Goal: Navigation & Orientation: Find specific page/section

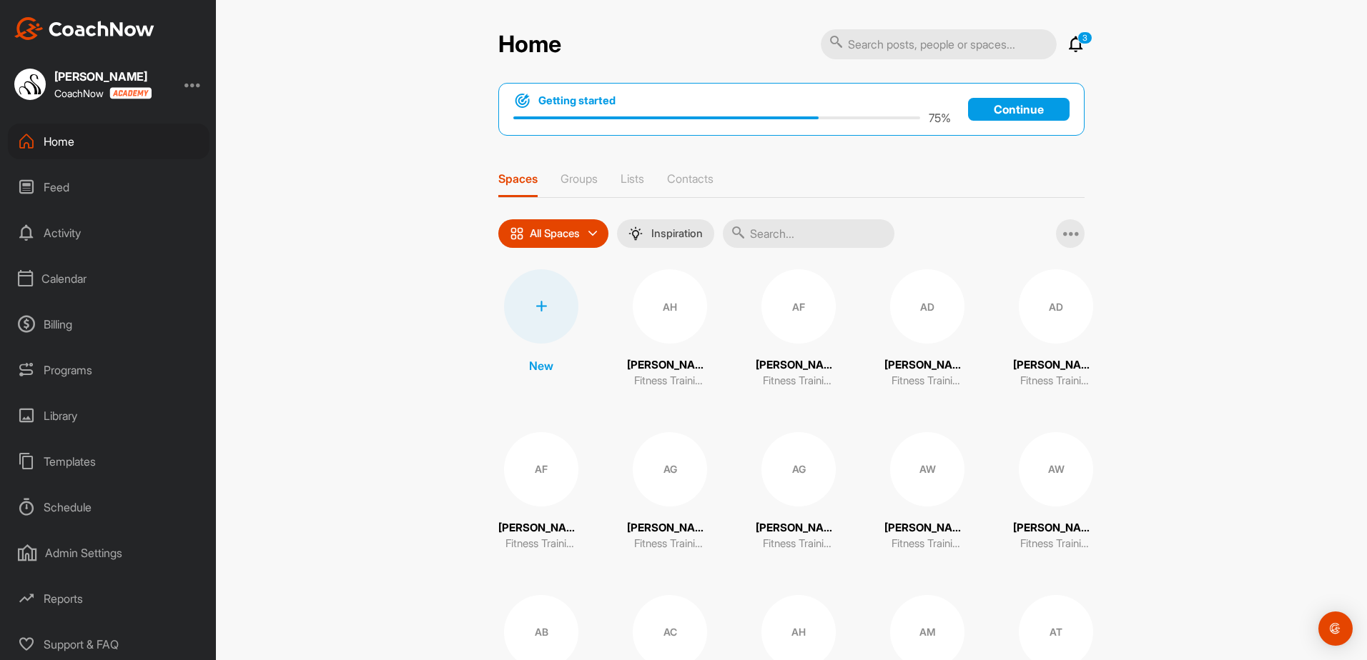
click at [84, 230] on div "Activity" at bounding box center [109, 233] width 202 height 36
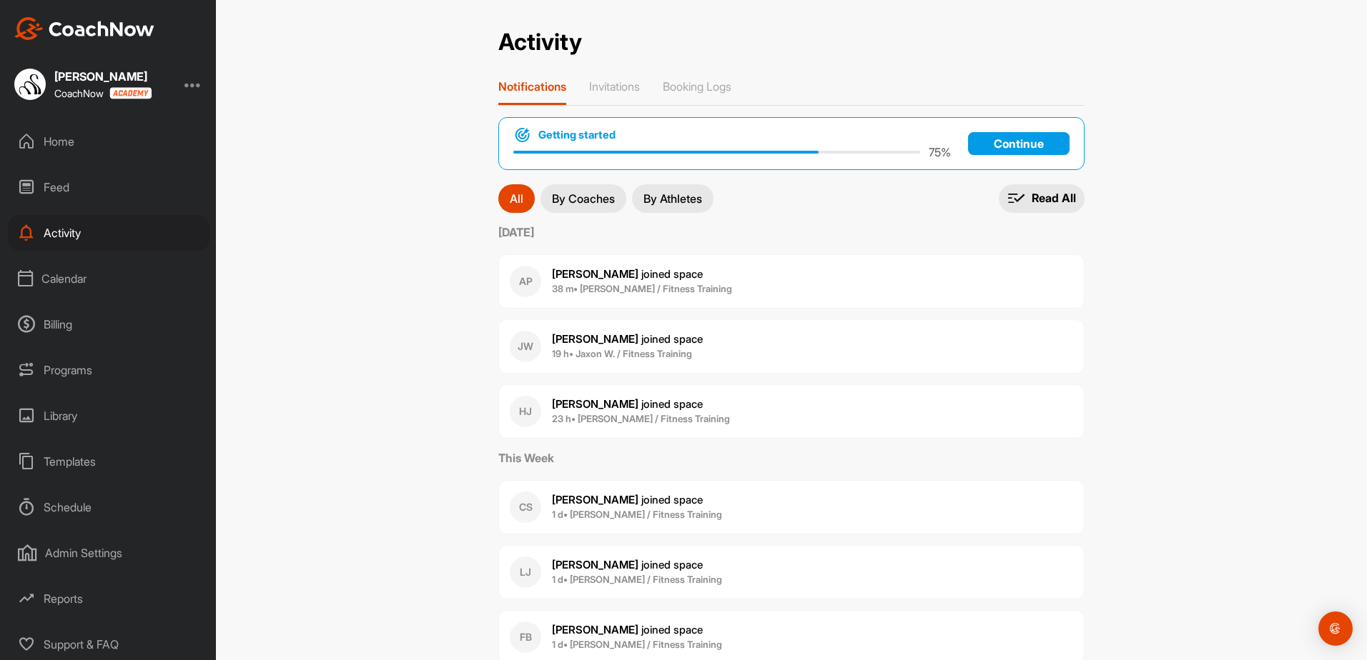
click at [94, 360] on div "Programs" at bounding box center [109, 370] width 202 height 36
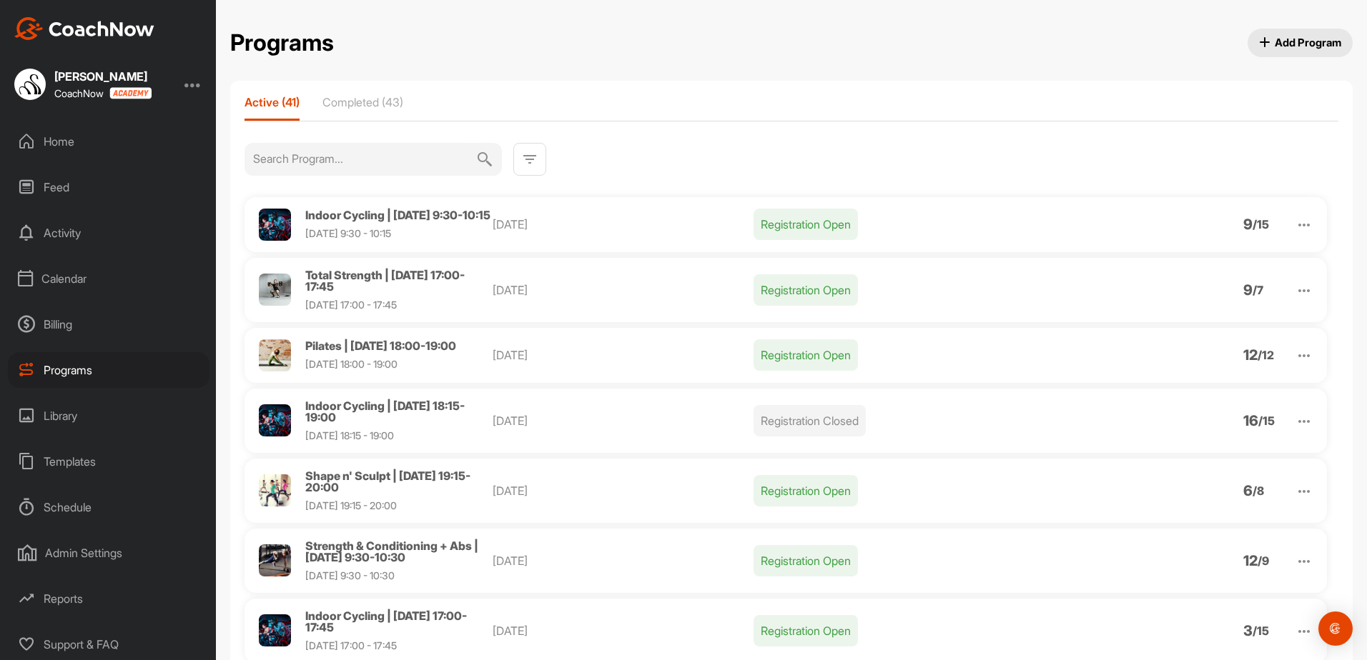
click at [1295, 231] on img at bounding box center [1303, 225] width 17 height 17
click at [1200, 257] on li "View" at bounding box center [1222, 262] width 176 height 23
click at [112, 286] on div "Calendar" at bounding box center [109, 279] width 202 height 36
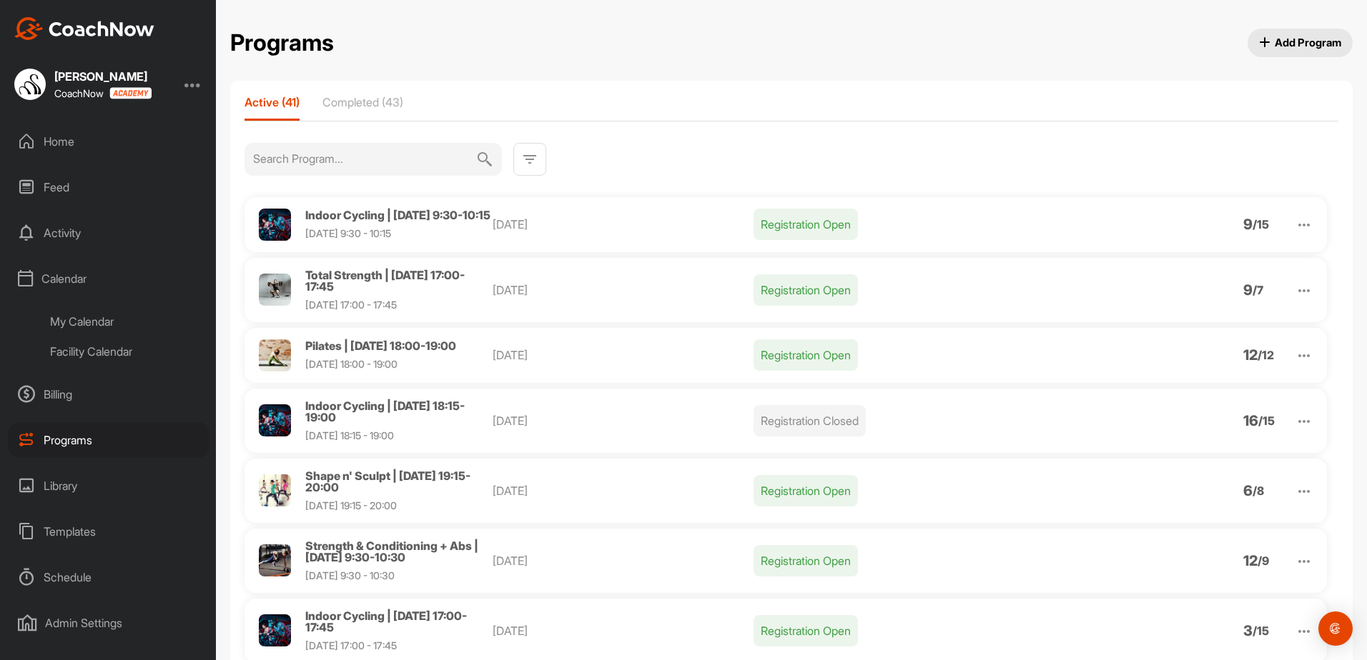
click at [105, 325] on div "My Calendar" at bounding box center [124, 322] width 169 height 30
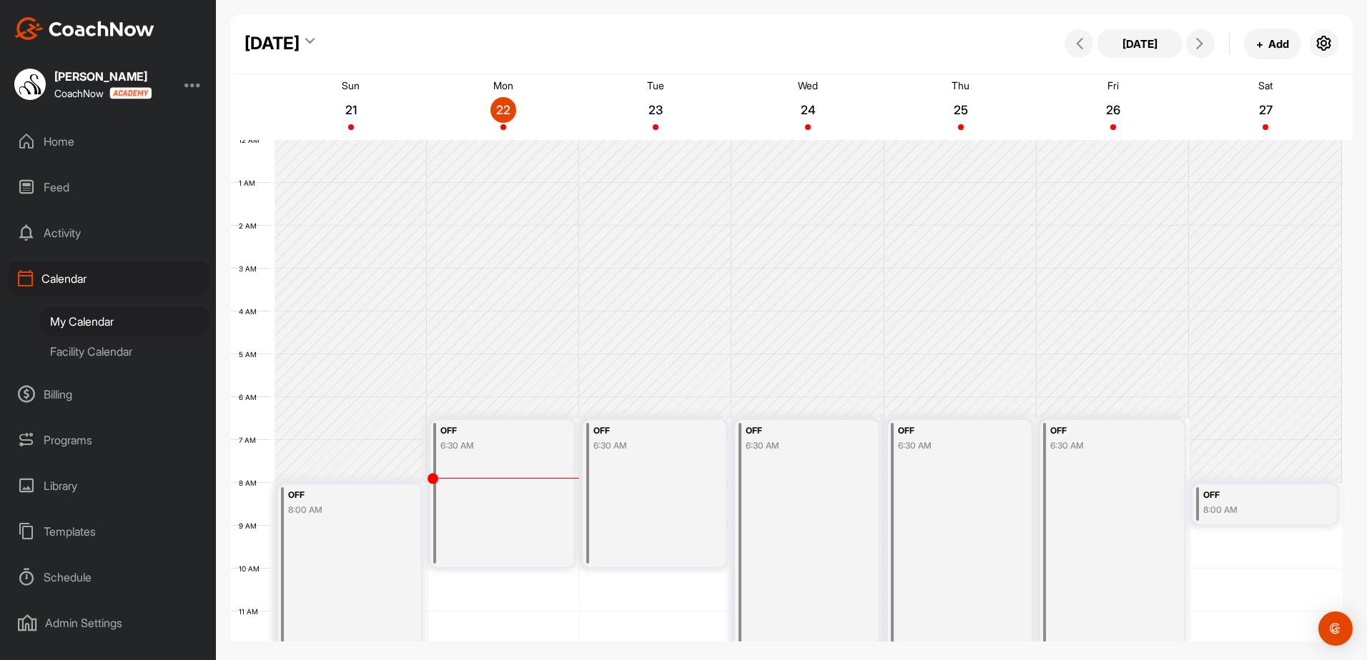
click at [80, 442] on div "Programs" at bounding box center [109, 440] width 202 height 36
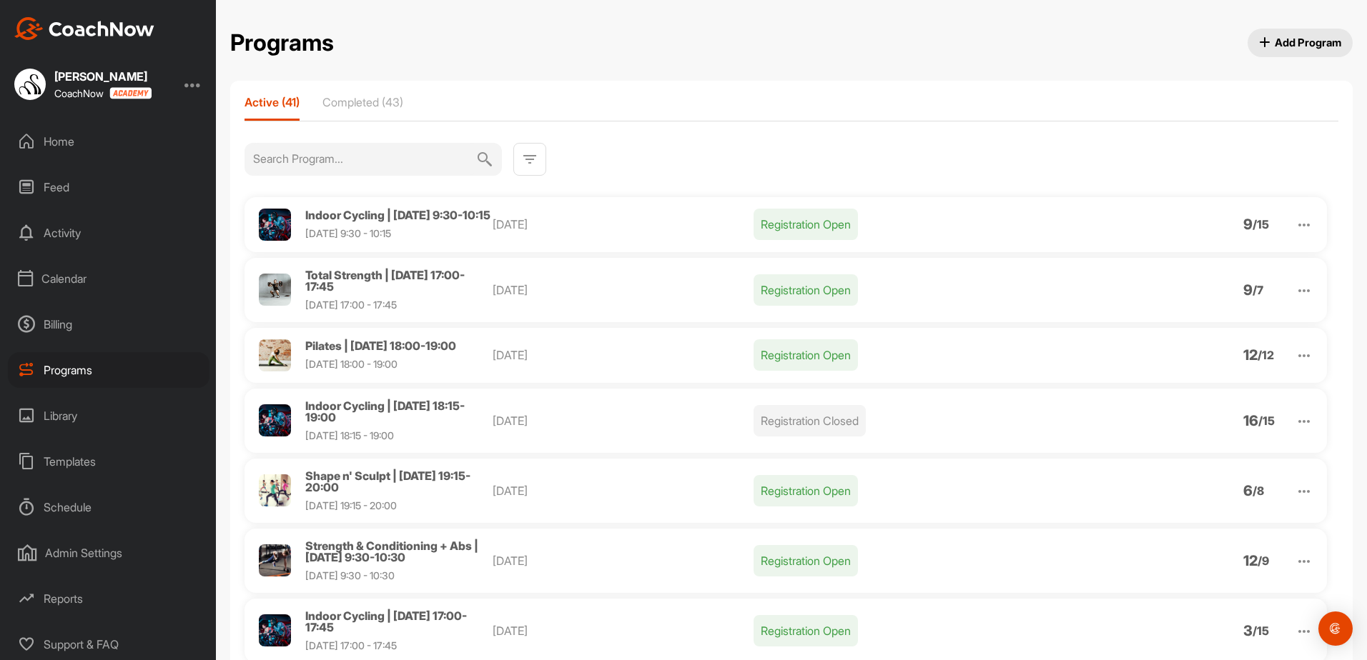
click at [127, 144] on div "Home" at bounding box center [109, 142] width 202 height 36
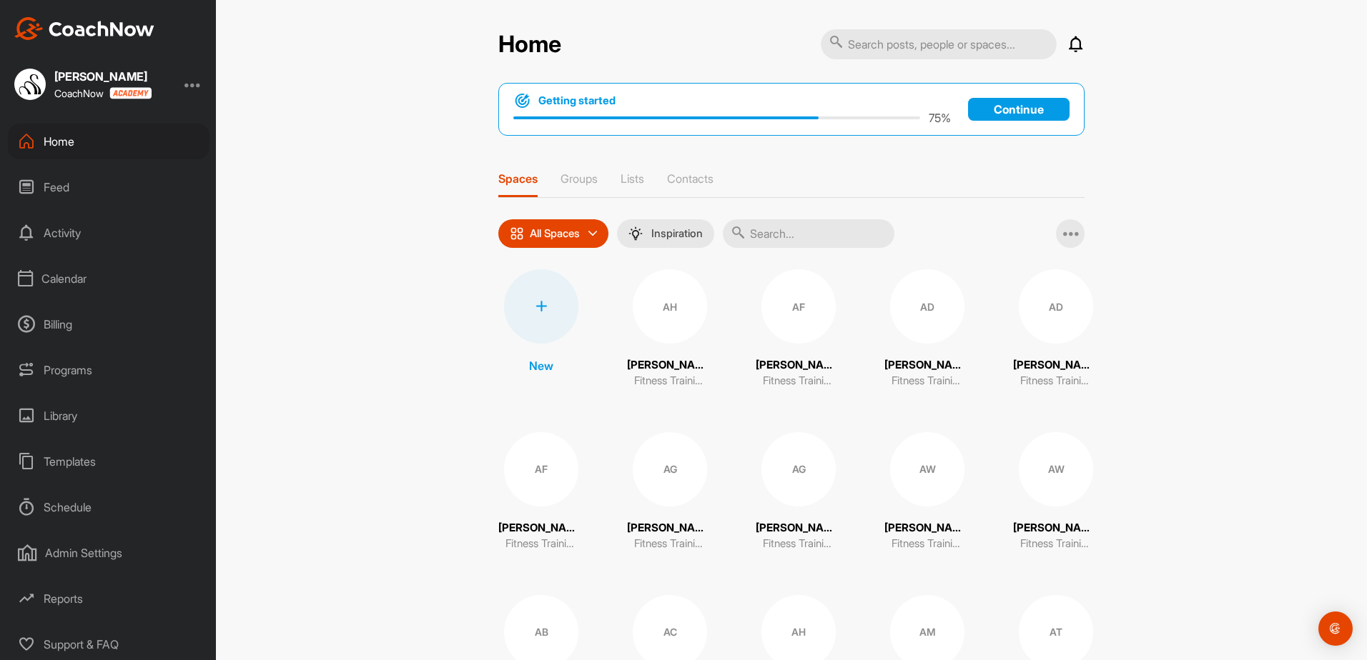
click at [120, 289] on div "Calendar" at bounding box center [109, 279] width 202 height 36
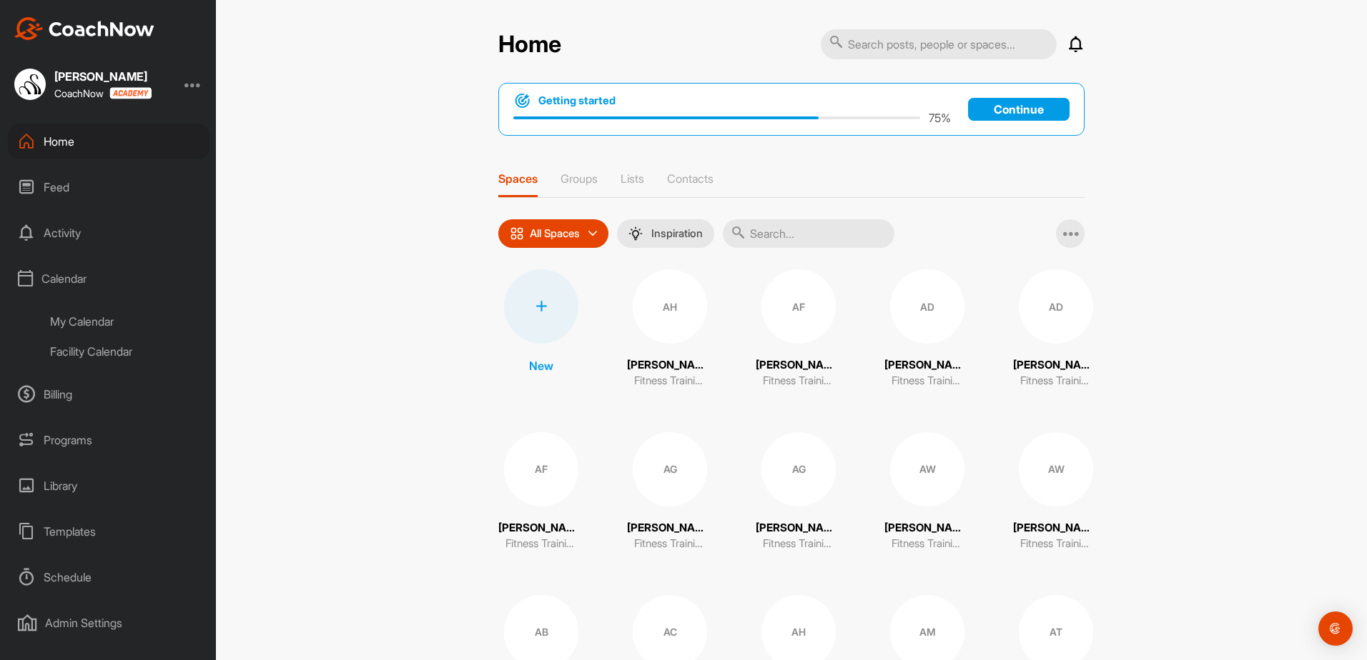
click at [114, 325] on div "My Calendar" at bounding box center [124, 322] width 169 height 30
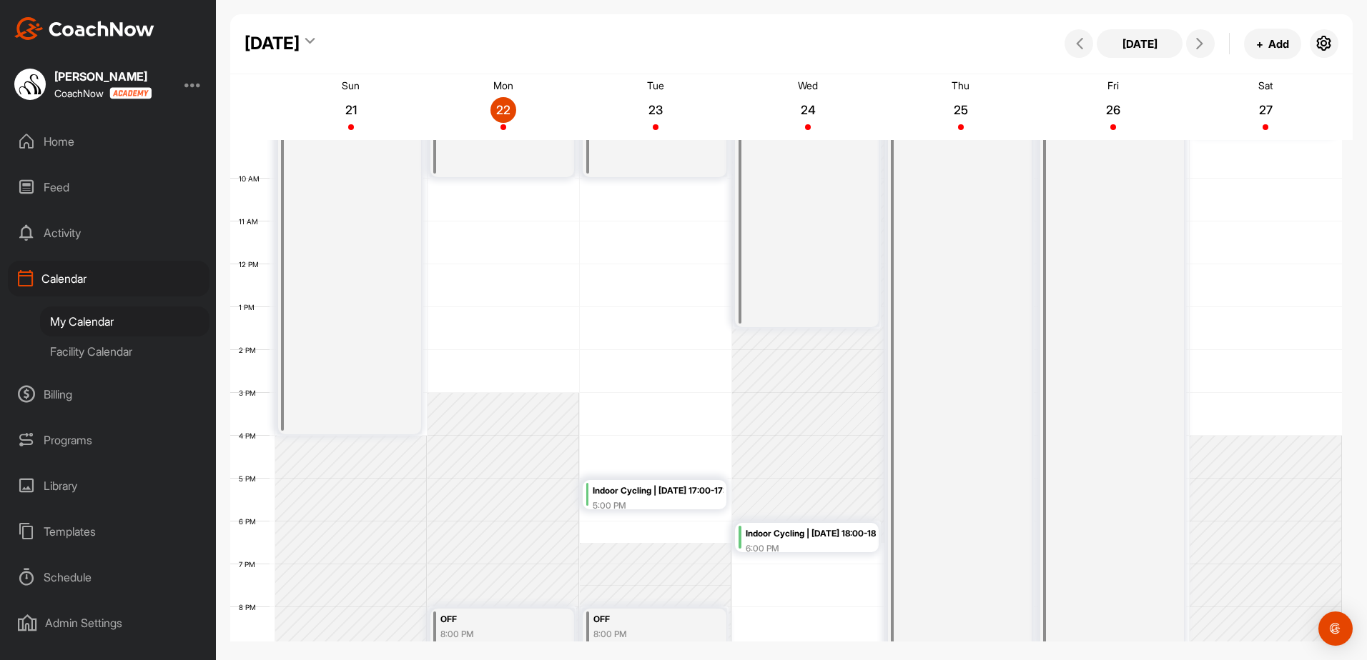
scroll to position [527, 0]
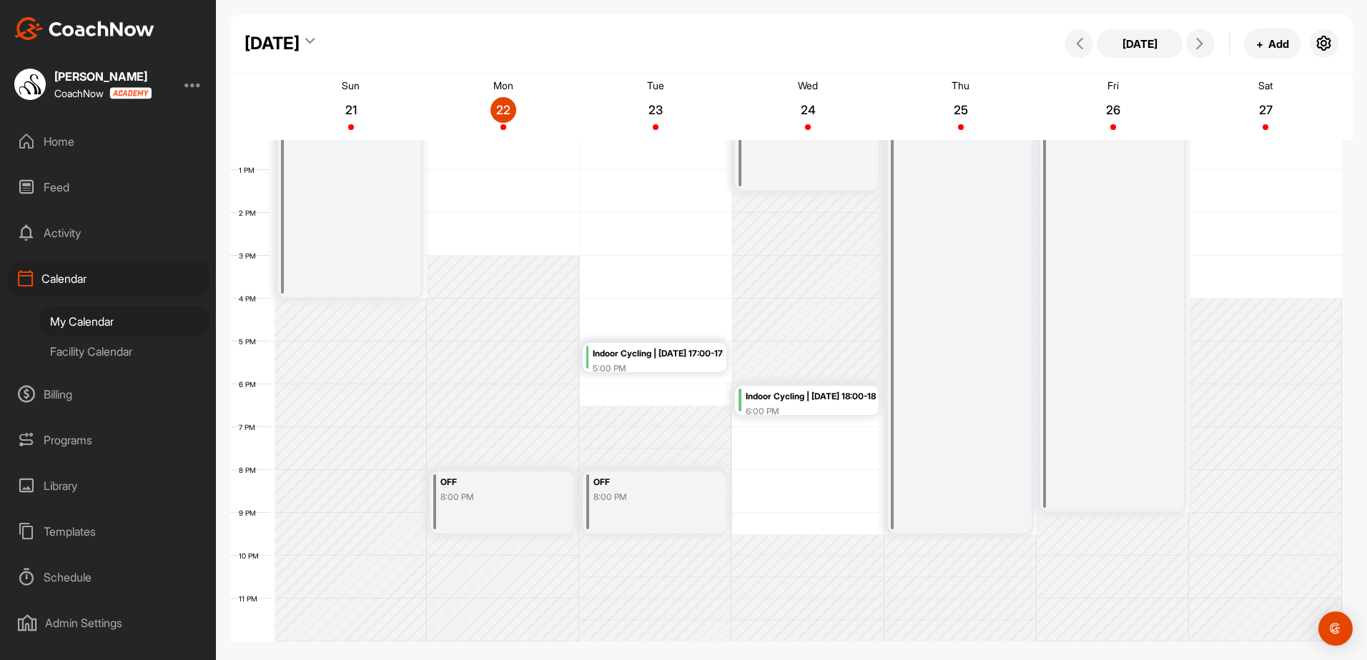
click at [88, 244] on div "Activity" at bounding box center [109, 233] width 202 height 36
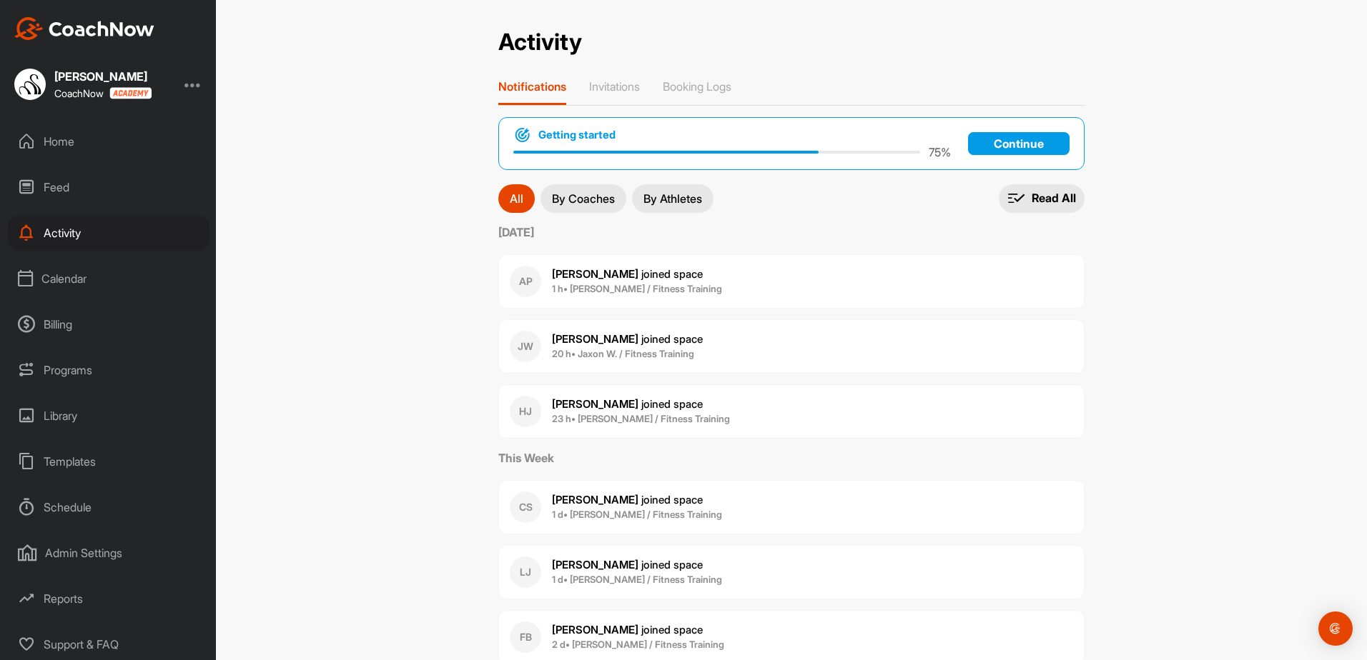
click at [569, 207] on button "By Coaches" at bounding box center [583, 198] width 86 height 29
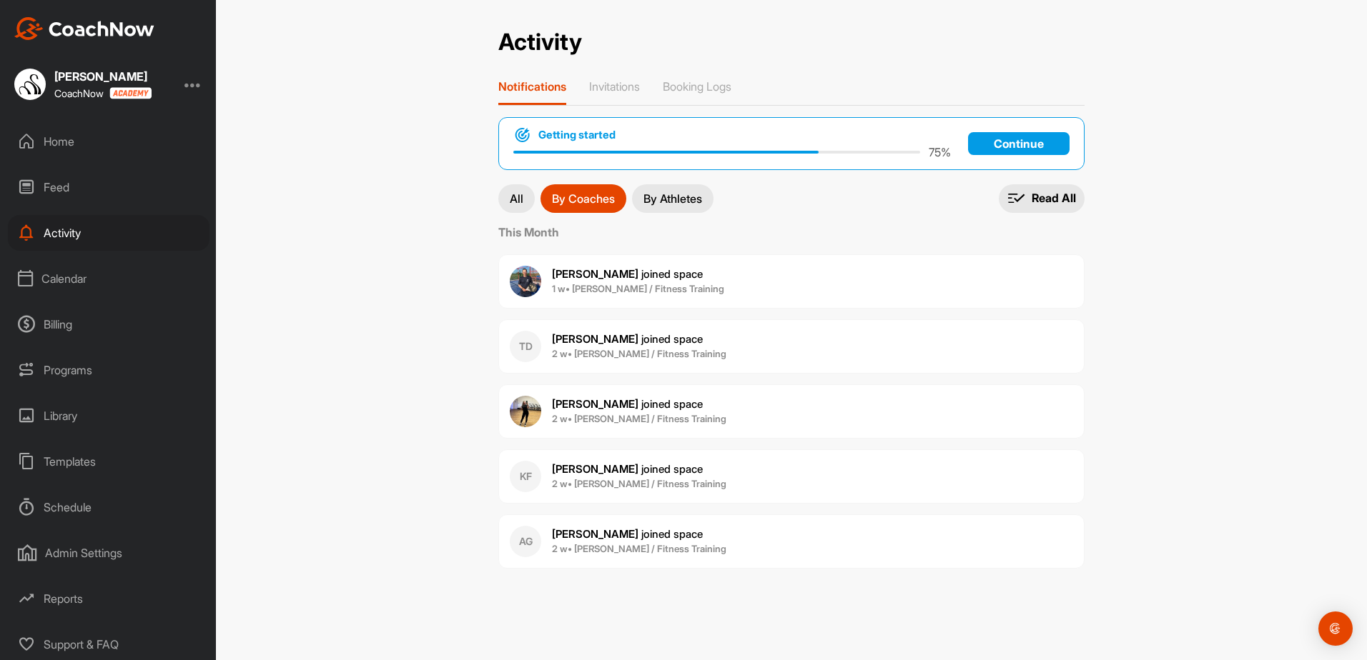
click at [520, 187] on button "All" at bounding box center [516, 198] width 36 height 29
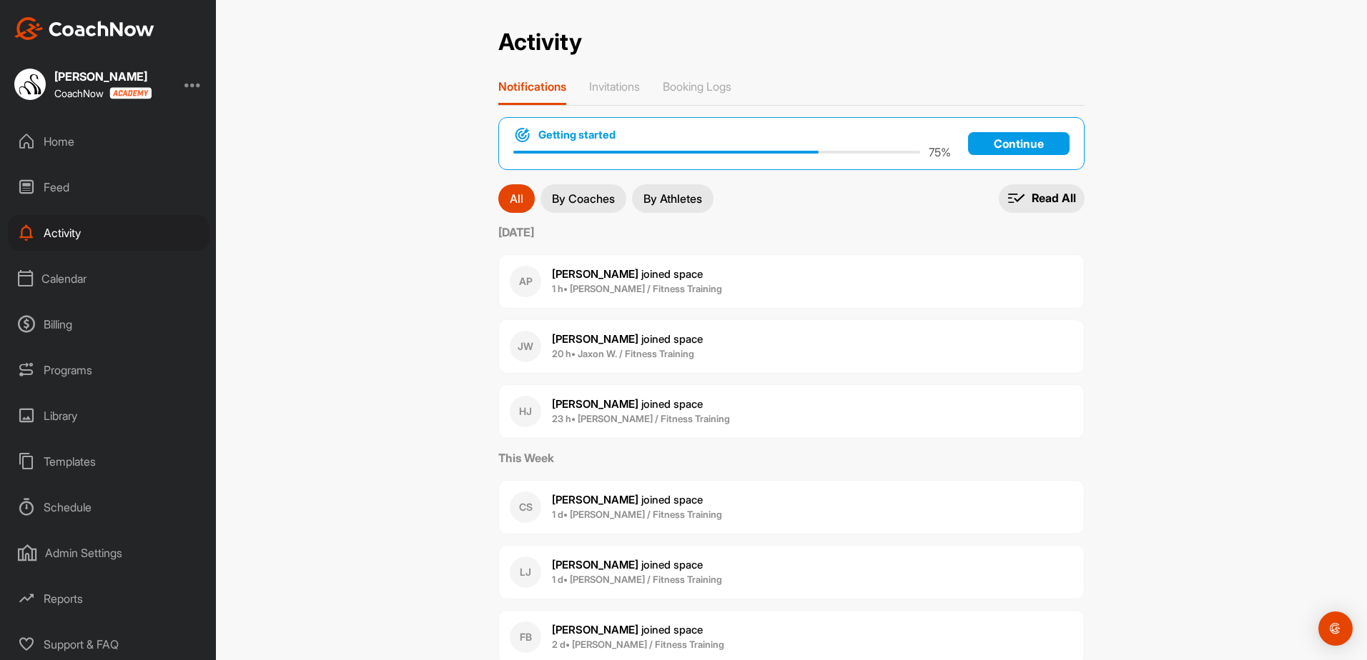
click at [57, 186] on div "Feed" at bounding box center [109, 187] width 202 height 36
